Goal: Check status: Check status

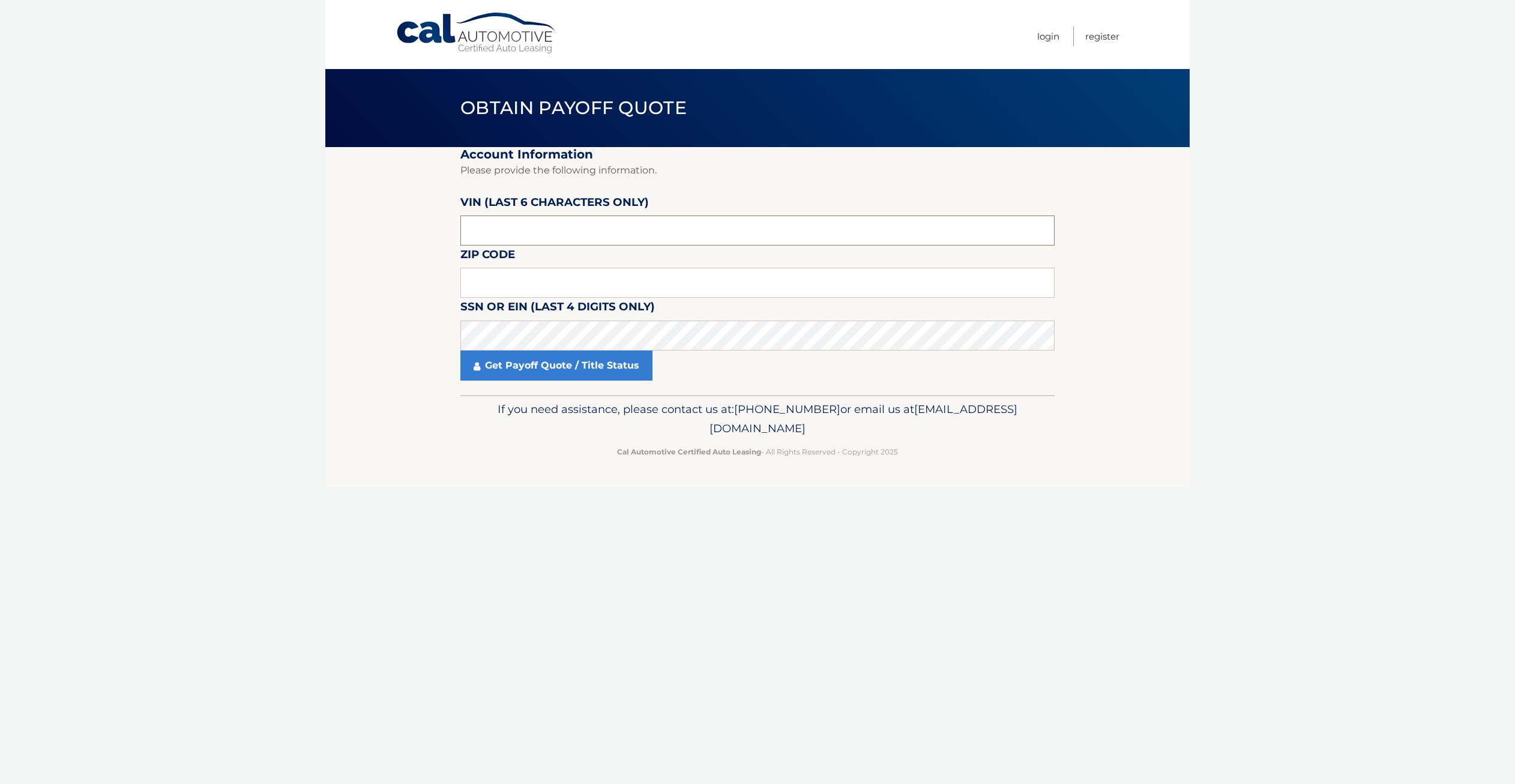
click at [580, 233] on input "text" at bounding box center [758, 230] width 594 height 30
type input "705081"
click at [565, 284] on input "text" at bounding box center [758, 282] width 594 height 30
type input "07090"
click at [579, 369] on link "Get Payoff Quote / Title Status" at bounding box center [556, 365] width 192 height 30
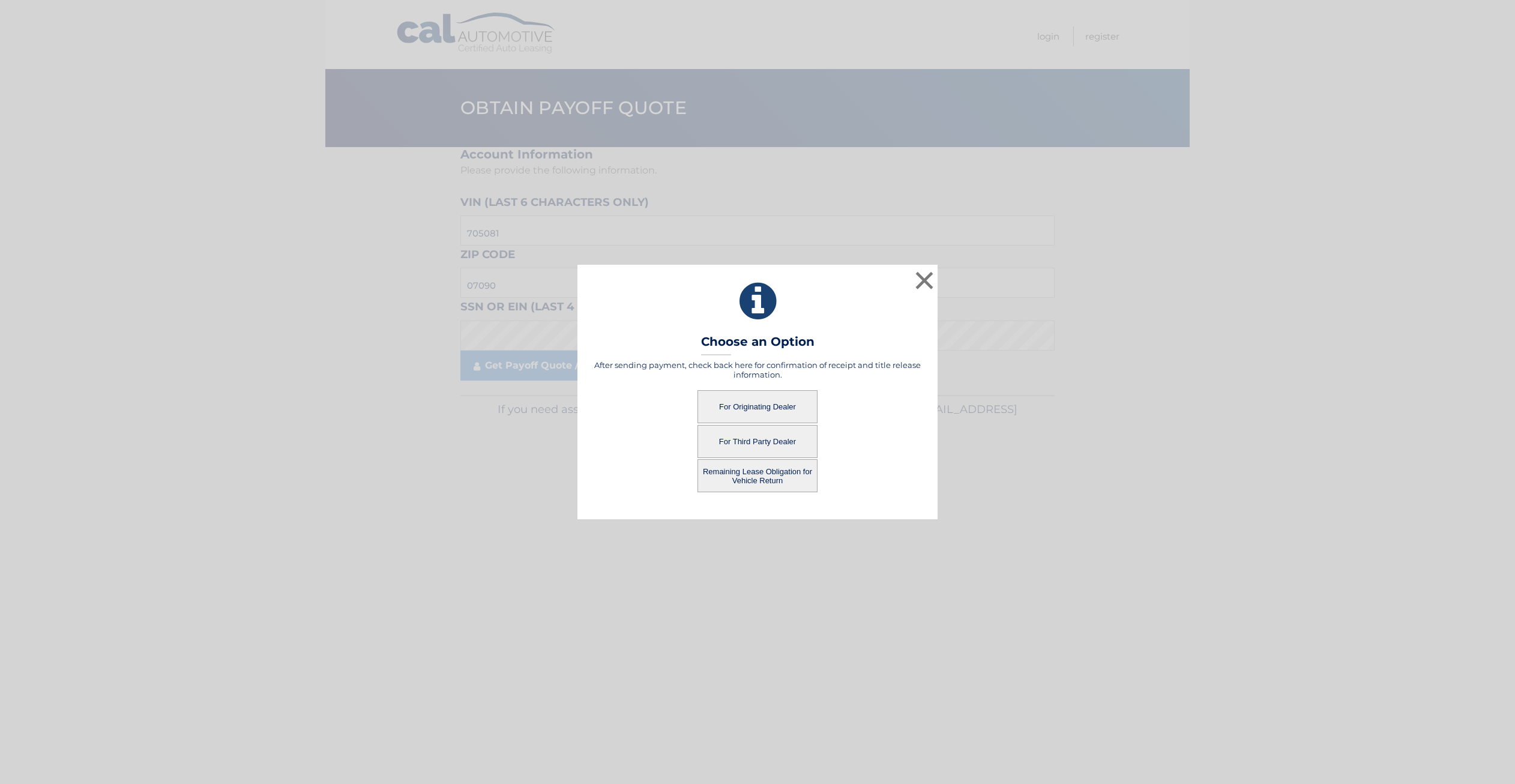
click at [753, 405] on button "For Originating Dealer" at bounding box center [757, 406] width 120 height 33
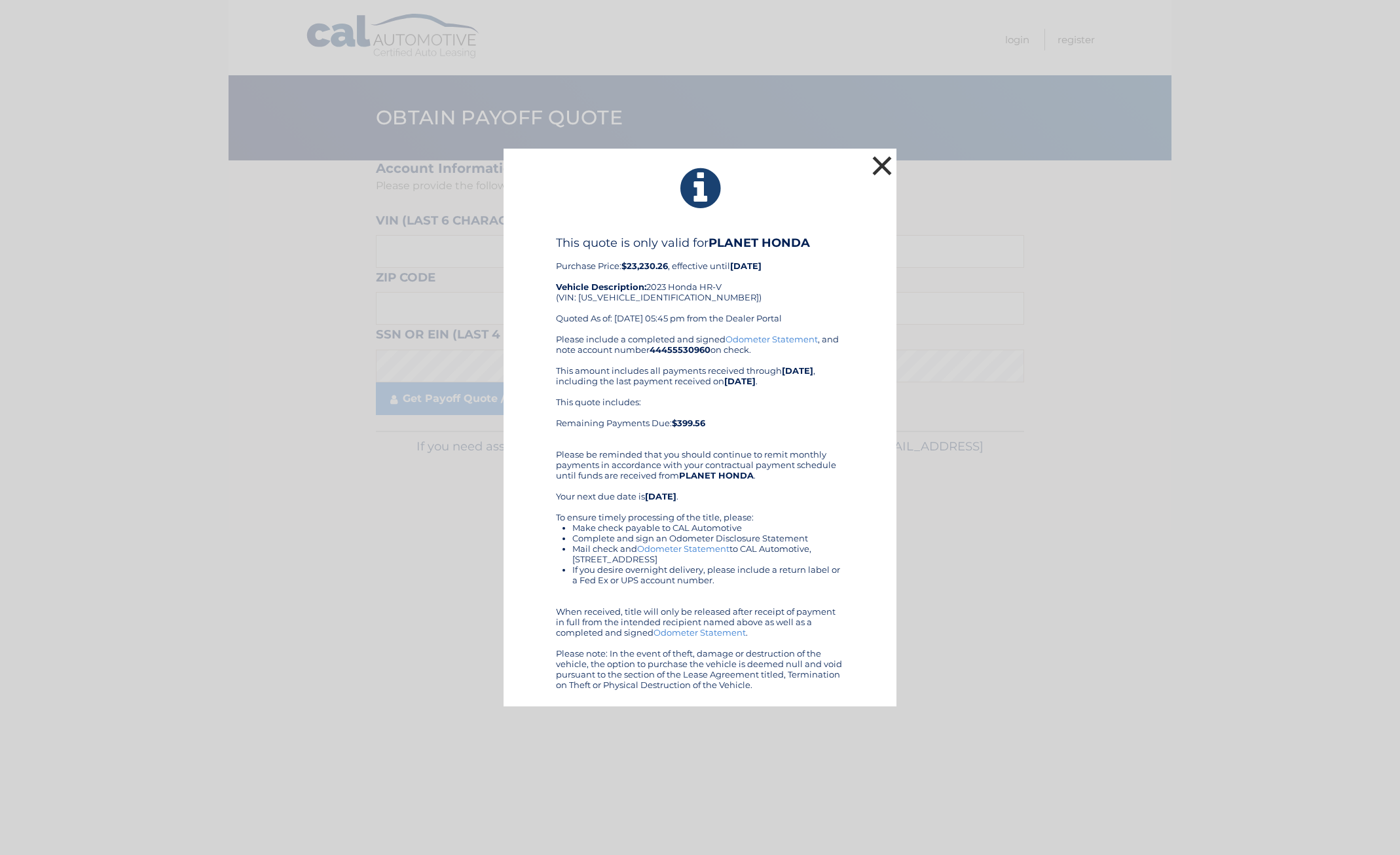
click at [880, 165] on button "×" at bounding box center [882, 165] width 26 height 26
